Goal: Transaction & Acquisition: Purchase product/service

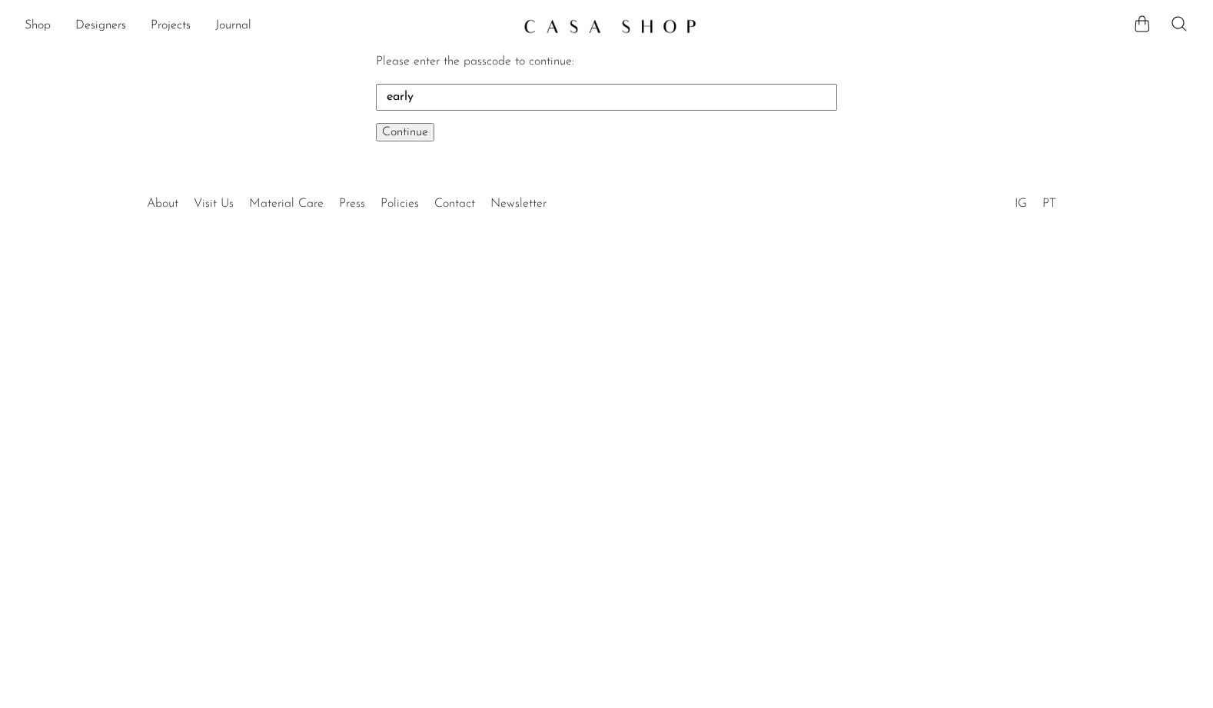
type input "early"
click at [420, 139] on button "Continue One moment..." at bounding box center [405, 132] width 58 height 18
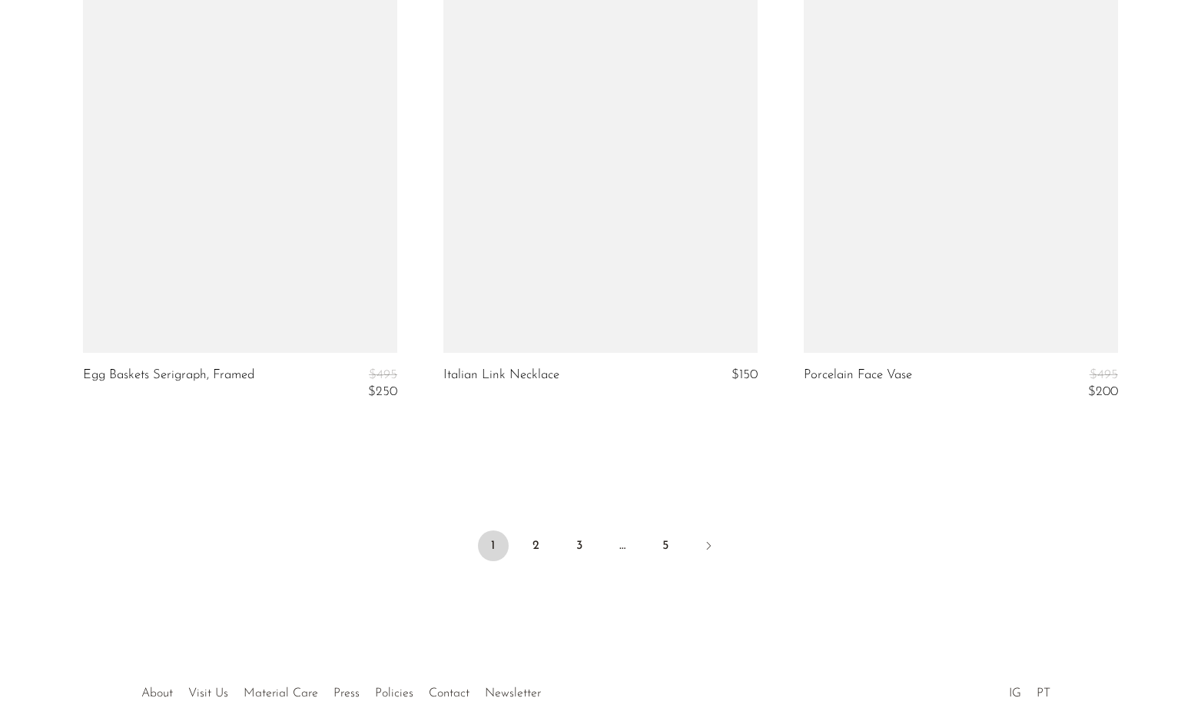
scroll to position [5914, 0]
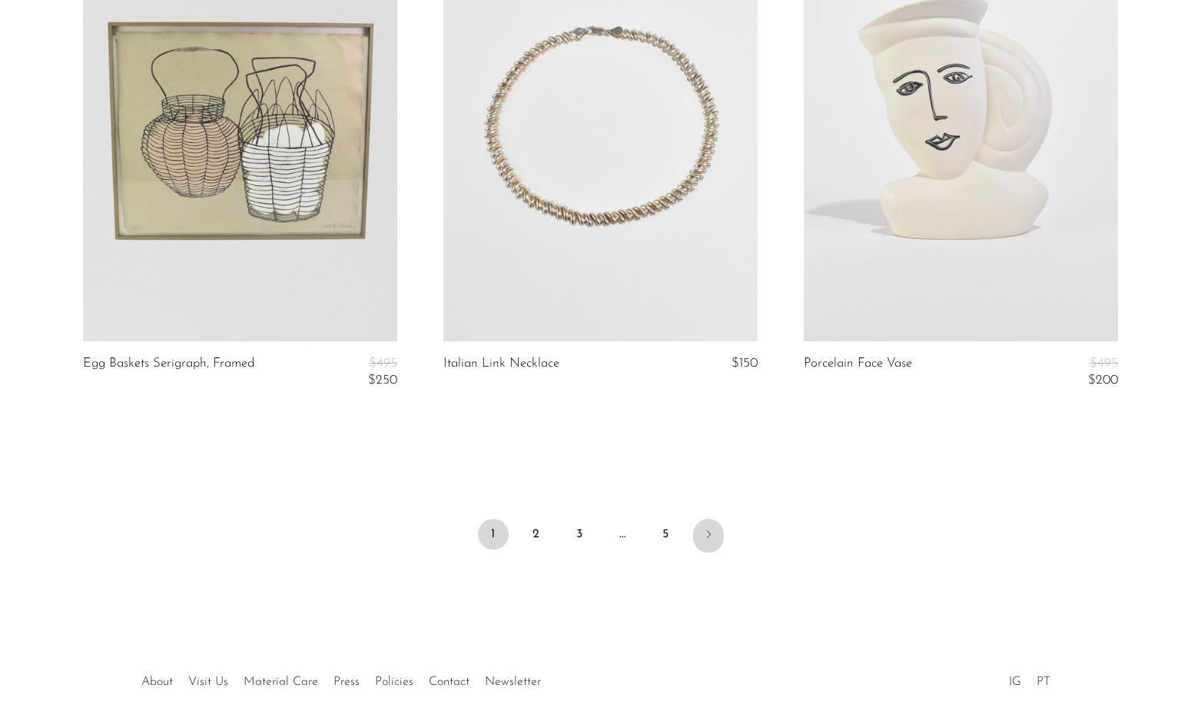
click at [708, 531] on icon "Next" at bounding box center [709, 534] width 12 height 12
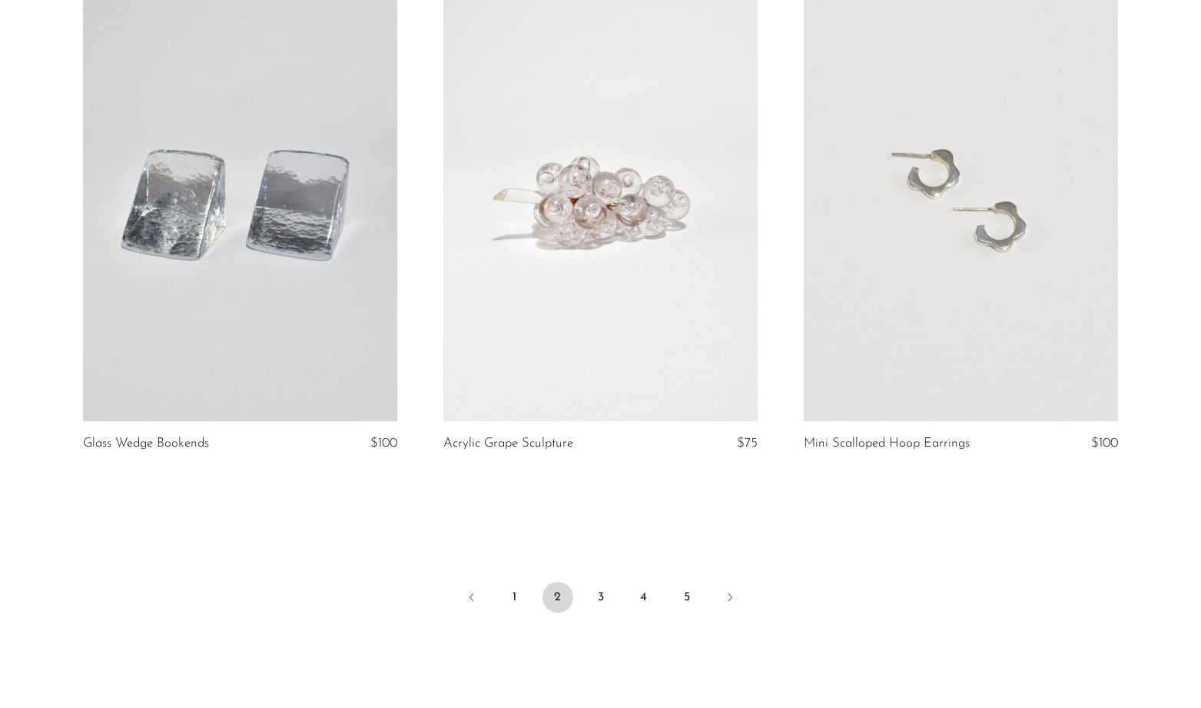
scroll to position [5833, 0]
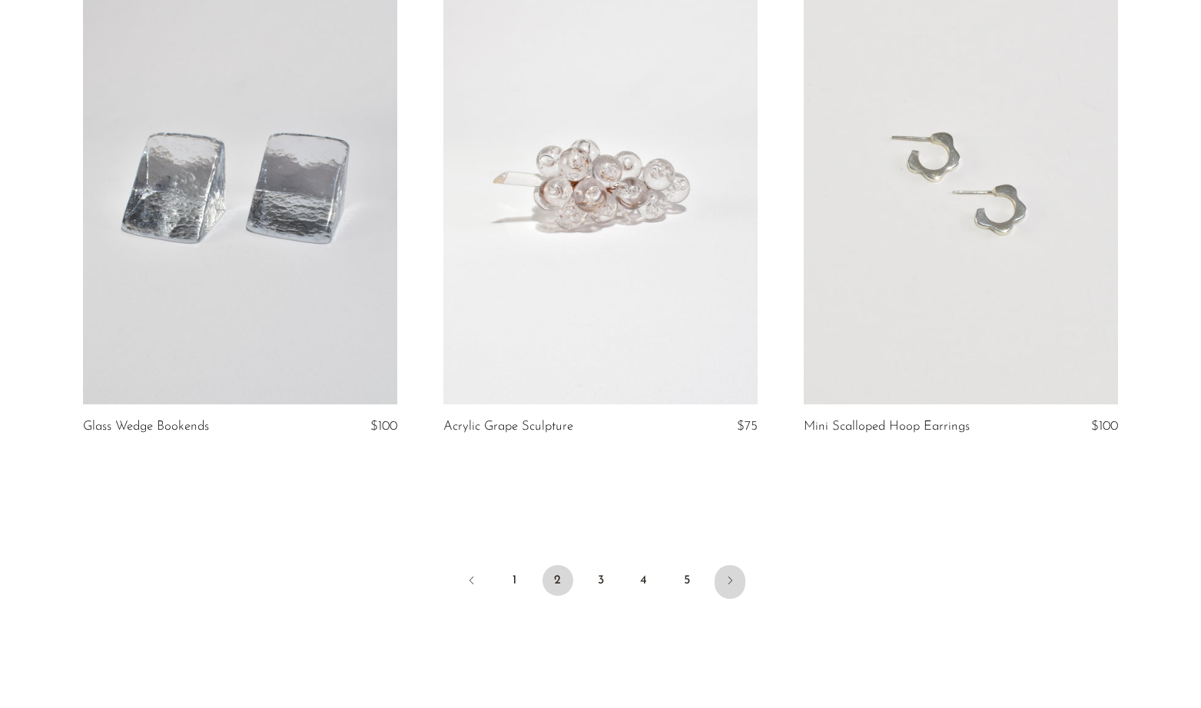
click at [726, 579] on icon "Next" at bounding box center [730, 580] width 12 height 12
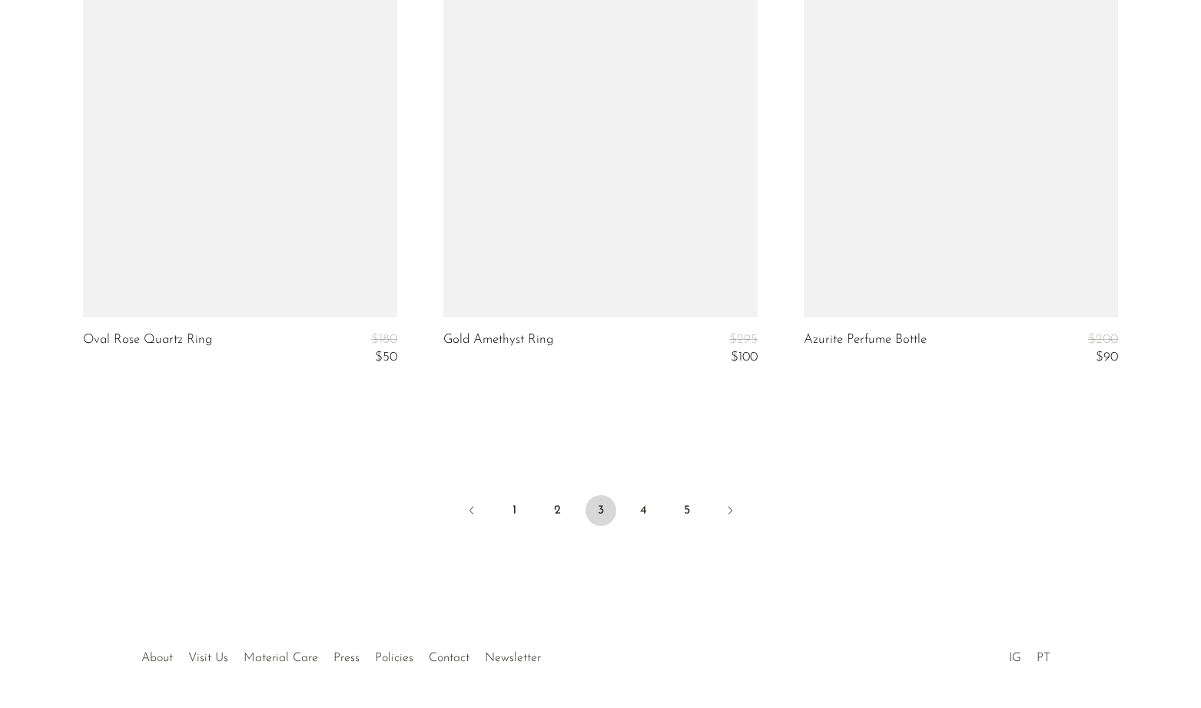
scroll to position [6077, 0]
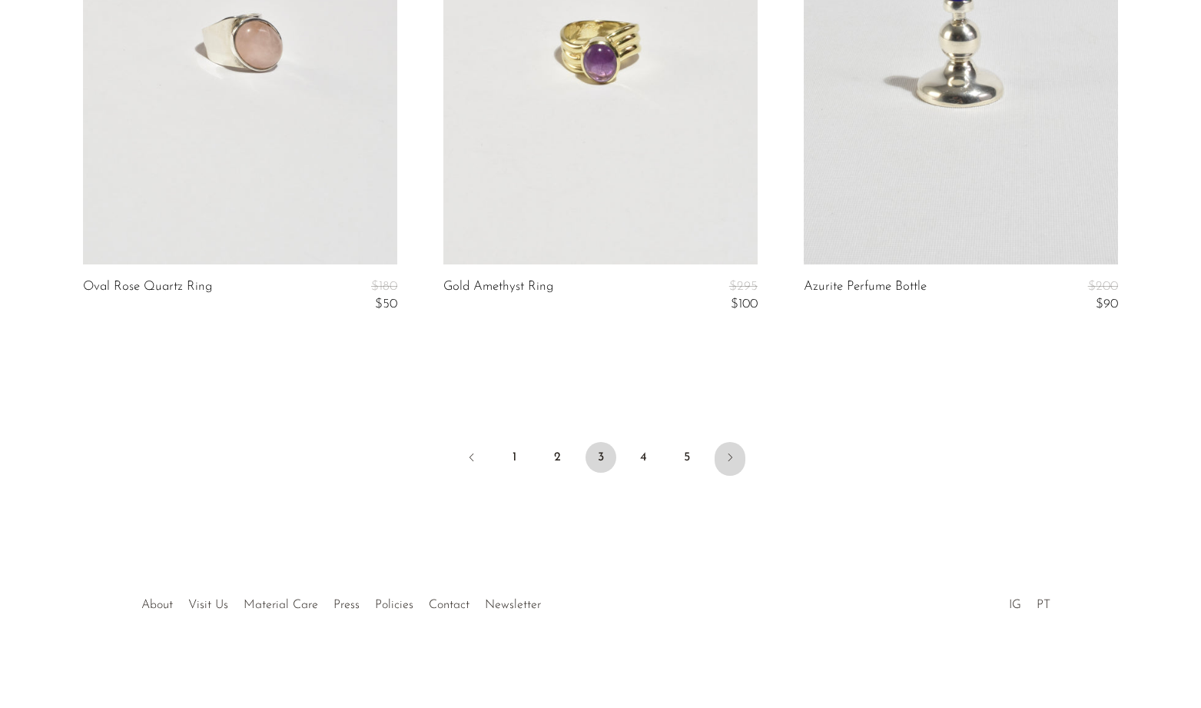
click at [729, 461] on icon "Next" at bounding box center [730, 457] width 12 height 12
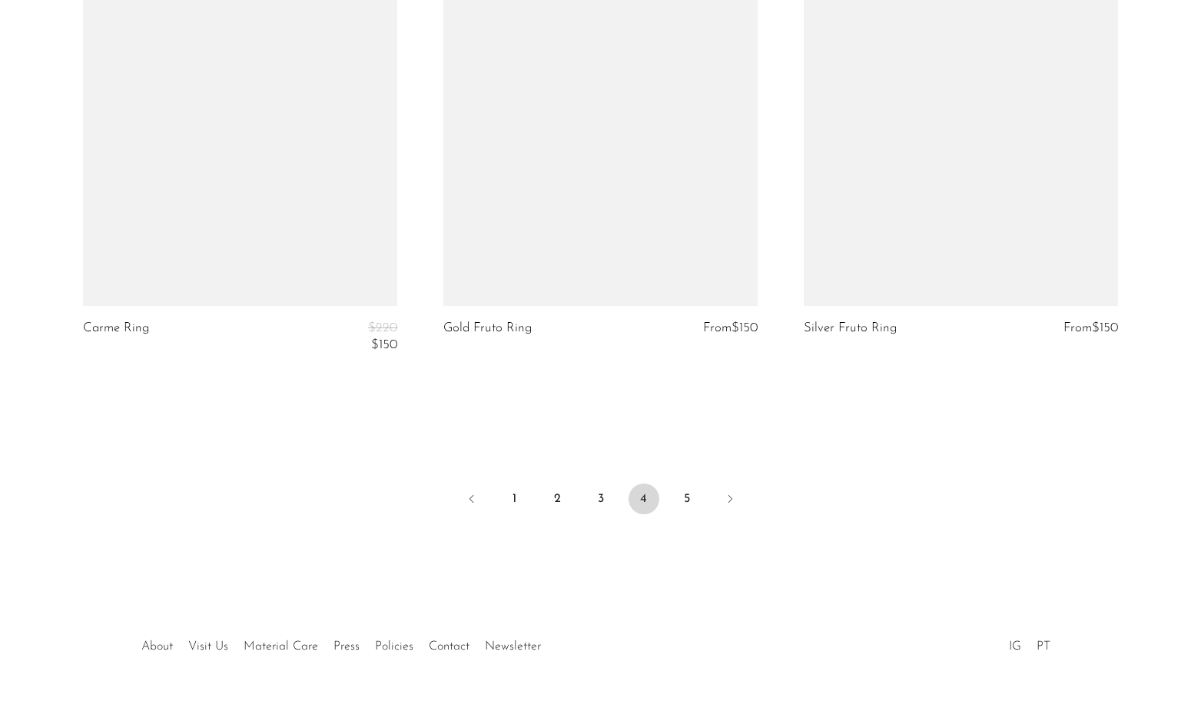
scroll to position [6094, 0]
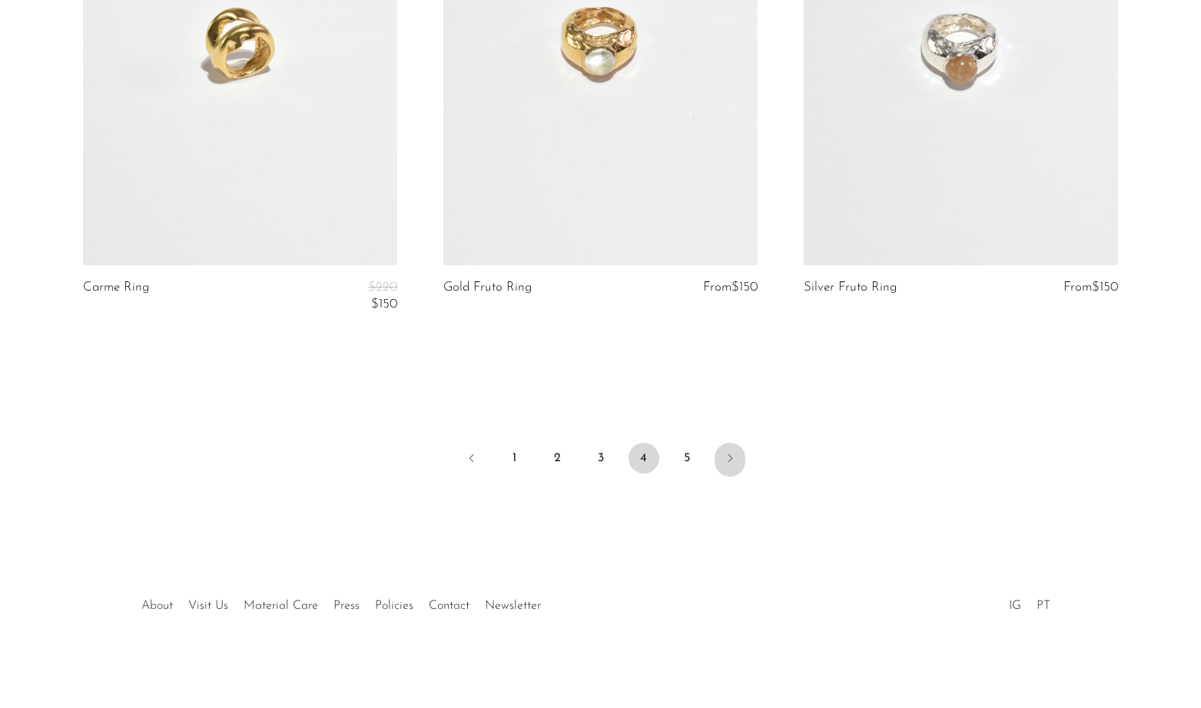
click at [726, 453] on icon "Next" at bounding box center [730, 458] width 12 height 12
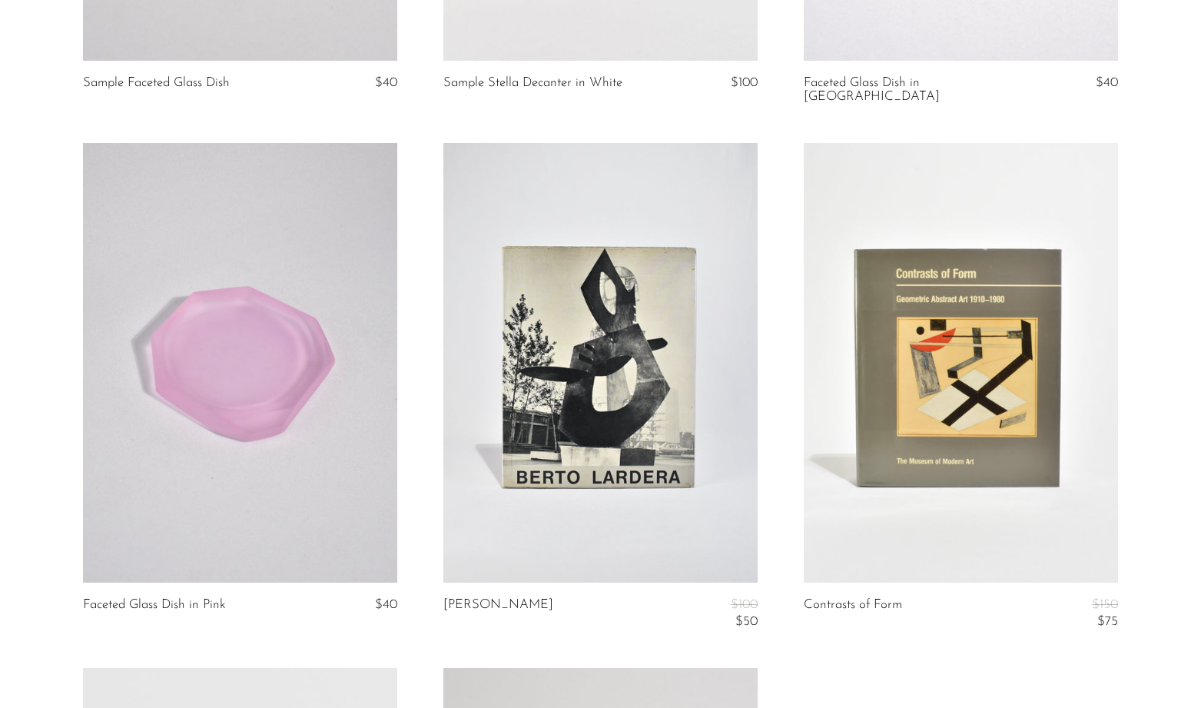
scroll to position [4680, 0]
